Goal: Task Accomplishment & Management: Use online tool/utility

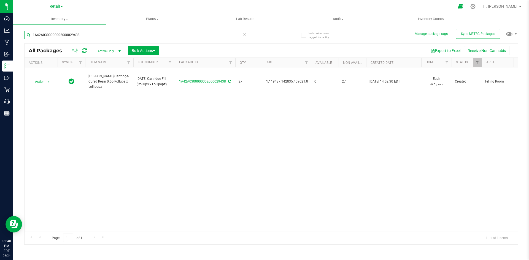
drag, startPoint x: 131, startPoint y: 36, endPoint x: 123, endPoint y: 31, distance: 8.7
click at [12, 40] on div "Dashboard Analytics Manufacturing Inbound Inventory Outbound Retail Call Center…" at bounding box center [264, 130] width 529 height 260
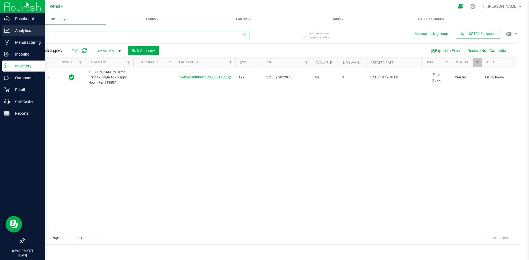
drag, startPoint x: 48, startPoint y: 33, endPoint x: 0, endPoint y: 34, distance: 48.0
click at [0, 34] on div "Dashboard Analytics Manufacturing Inbound Inventory Outbound Retail Call Center…" at bounding box center [264, 130] width 529 height 260
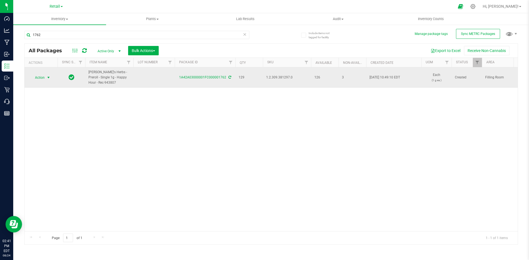
click at [48, 76] on span "select" at bounding box center [48, 78] width 4 height 4
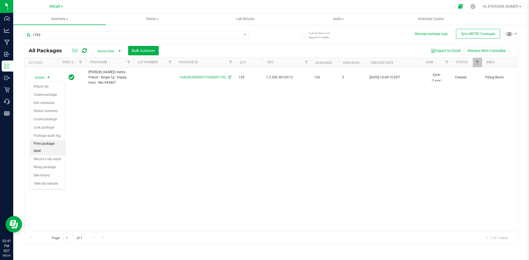
click at [50, 142] on li "Print package label" at bounding box center [47, 147] width 35 height 15
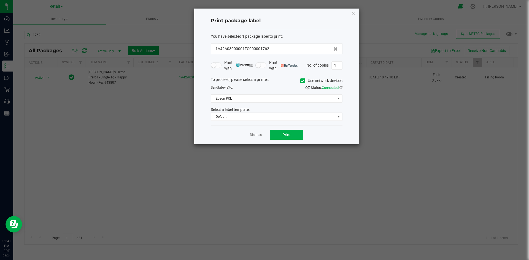
click at [303, 81] on icon at bounding box center [303, 81] width 4 height 0
click at [0, 0] on input "Use network devices" at bounding box center [0, 0] width 0 height 0
click at [270, 101] on span at bounding box center [273, 99] width 124 height 8
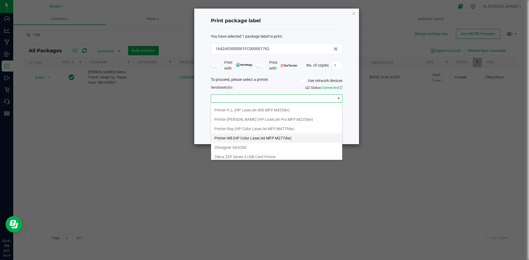
scroll to position [160, 0]
click at [236, 147] on GK420d "ZDesigner GK420d" at bounding box center [276, 145] width 131 height 9
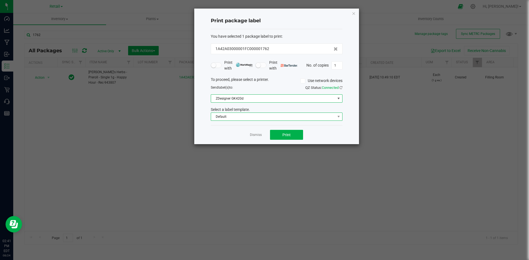
click at [254, 116] on span "Default" at bounding box center [273, 117] width 124 height 8
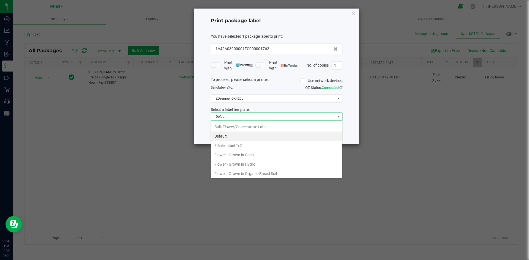
scroll to position [83, 0]
click at [253, 160] on li "New Barcode Only Template" at bounding box center [276, 156] width 131 height 9
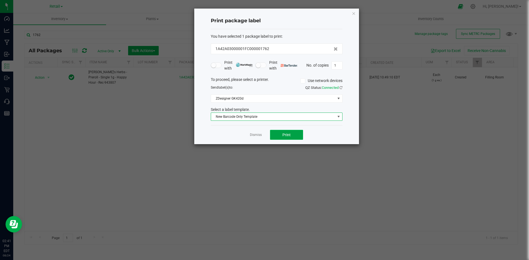
click at [292, 138] on button "Print" at bounding box center [286, 135] width 33 height 10
click at [359, 15] on ngb-modal-window "Print package label You have selected 1 package label to print : 1A42A03000001F…" at bounding box center [266, 130] width 533 height 260
click at [356, 14] on icon "button" at bounding box center [354, 13] width 4 height 7
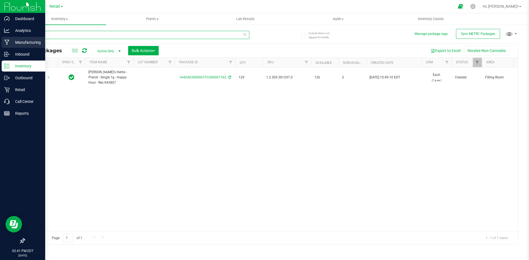
drag, startPoint x: 127, startPoint y: 36, endPoint x: 0, endPoint y: 41, distance: 127.5
click at [0, 41] on div "Dashboard Analytics Manufacturing Inbound Inventory Outbound Retail Call Center…" at bounding box center [264, 130] width 529 height 260
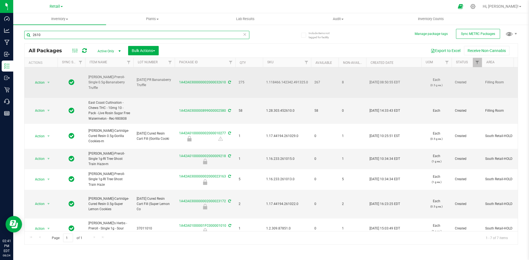
type input "2610"
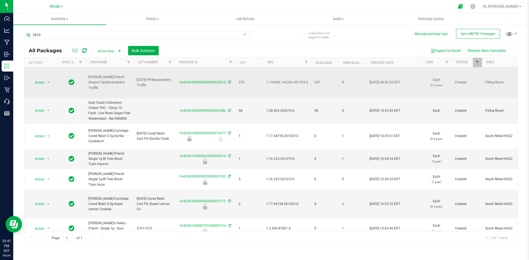
click at [45, 78] on td "Action Action Adjust qty Create package Edit attributes Global inventory Locate…" at bounding box center [41, 83] width 33 height 31
click at [42, 83] on span "Action" at bounding box center [37, 83] width 15 height 8
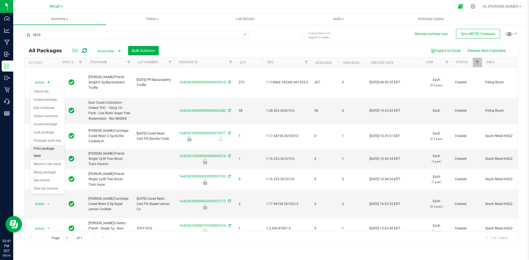
click at [54, 151] on li "Print package label" at bounding box center [47, 152] width 35 height 15
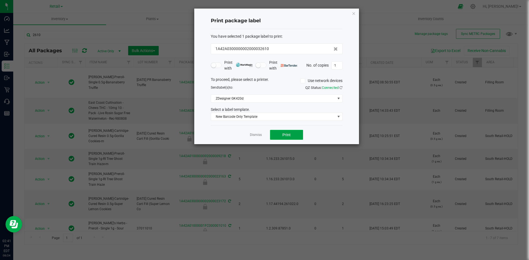
click at [289, 132] on button "Print" at bounding box center [286, 135] width 33 height 10
